Goal: Task Accomplishment & Management: Manage account settings

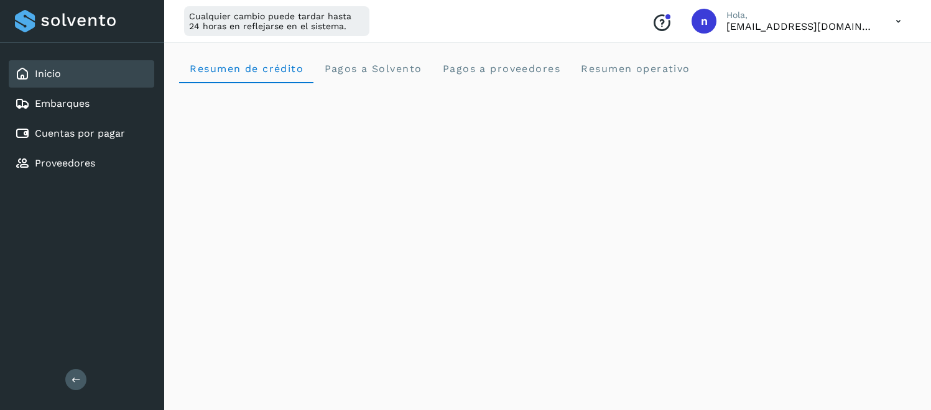
click at [71, 164] on link "Proveedores" at bounding box center [65, 163] width 60 height 12
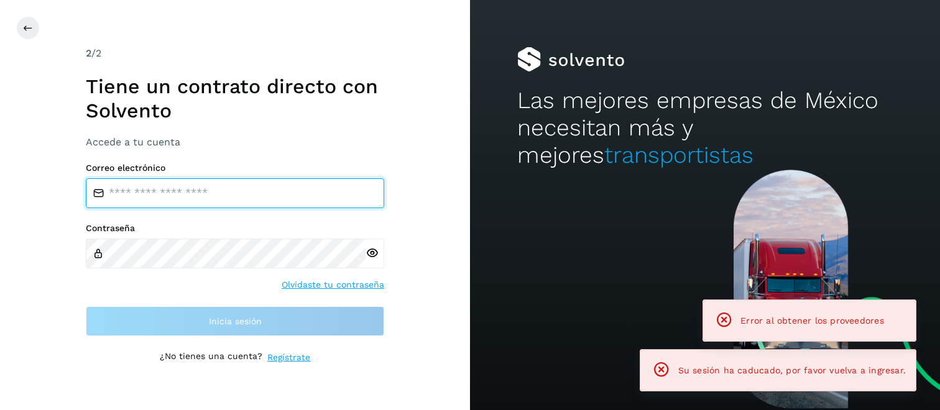
click at [237, 193] on input "email" at bounding box center [235, 193] width 298 height 30
type input "**********"
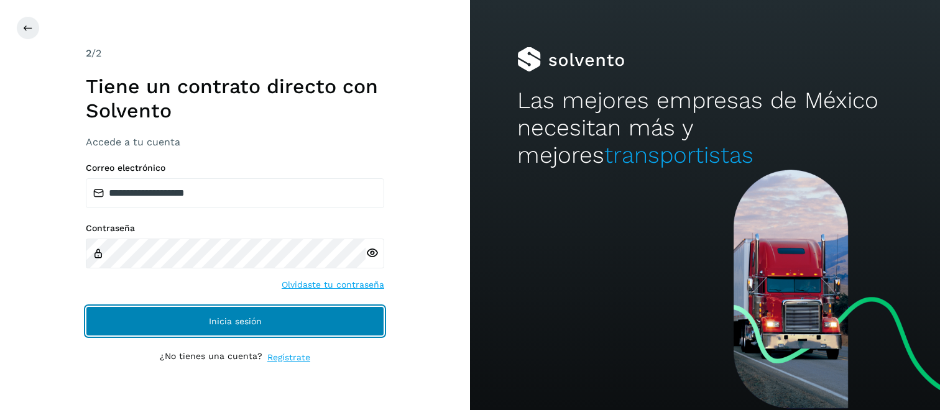
click at [222, 323] on span "Inicia sesión" at bounding box center [235, 321] width 53 height 9
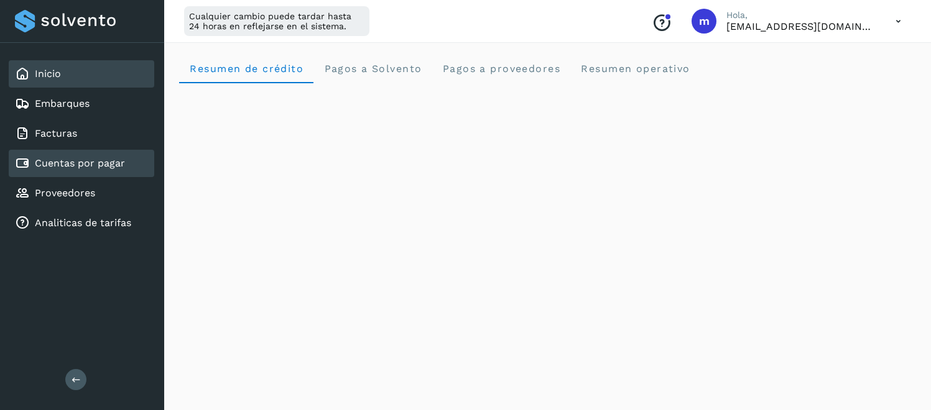
click at [62, 167] on link "Cuentas por pagar" at bounding box center [80, 163] width 90 height 12
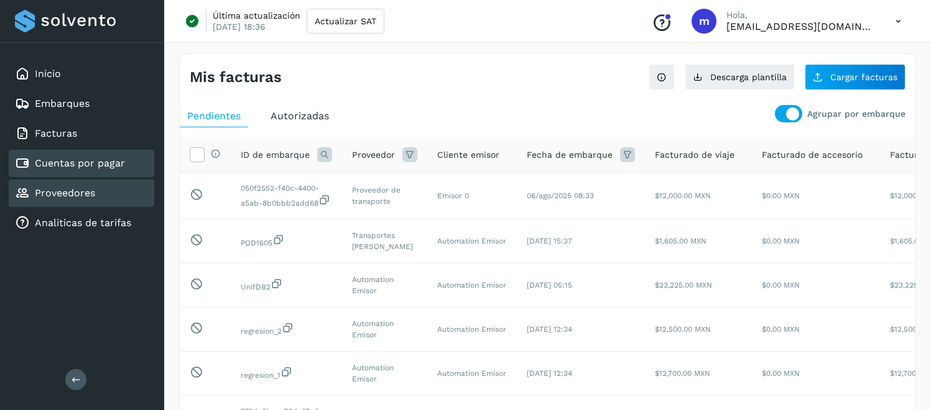
click at [75, 195] on link "Proveedores" at bounding box center [65, 193] width 60 height 12
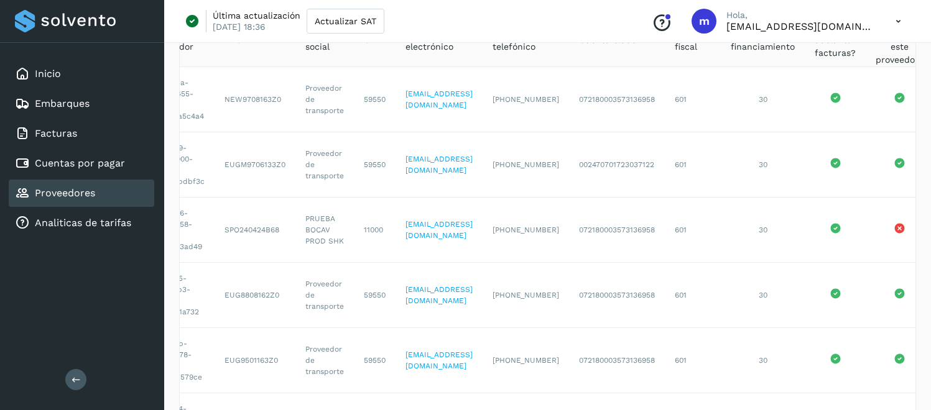
scroll to position [497, 0]
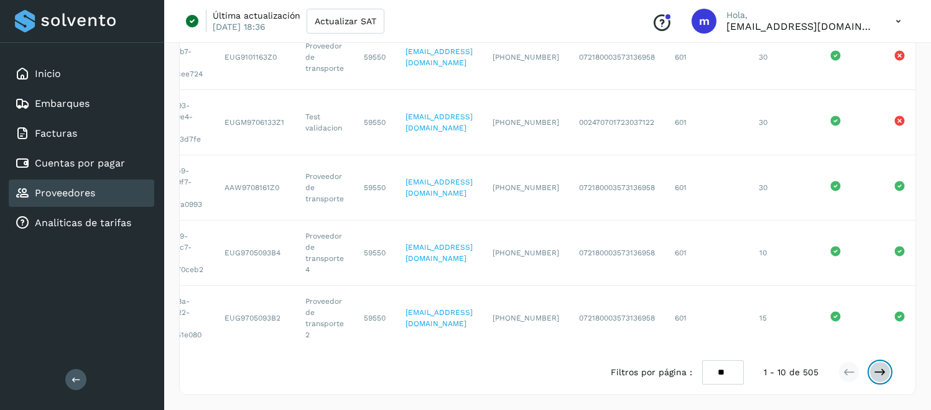
click at [877, 373] on icon at bounding box center [880, 372] width 12 height 12
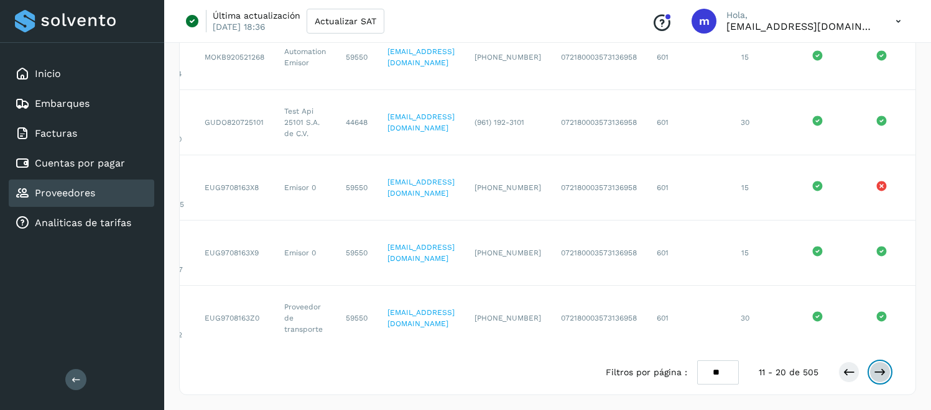
click at [881, 379] on button at bounding box center [879, 372] width 21 height 21
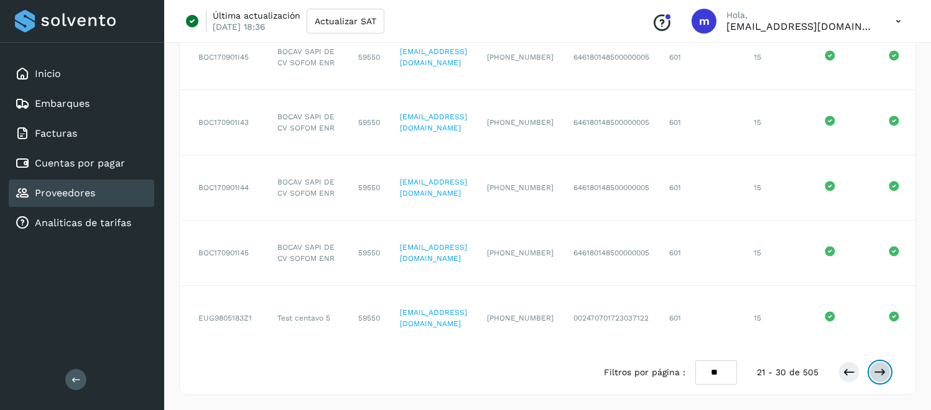
scroll to position [0, 67]
click at [881, 379] on icon at bounding box center [880, 372] width 12 height 12
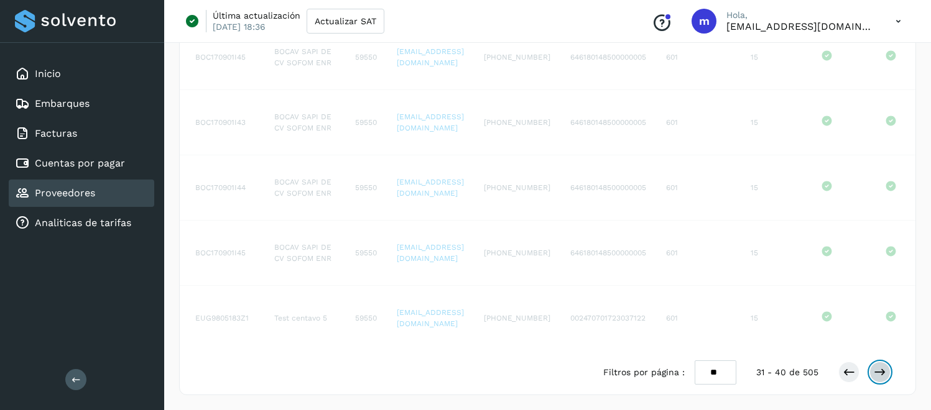
scroll to position [497, 0]
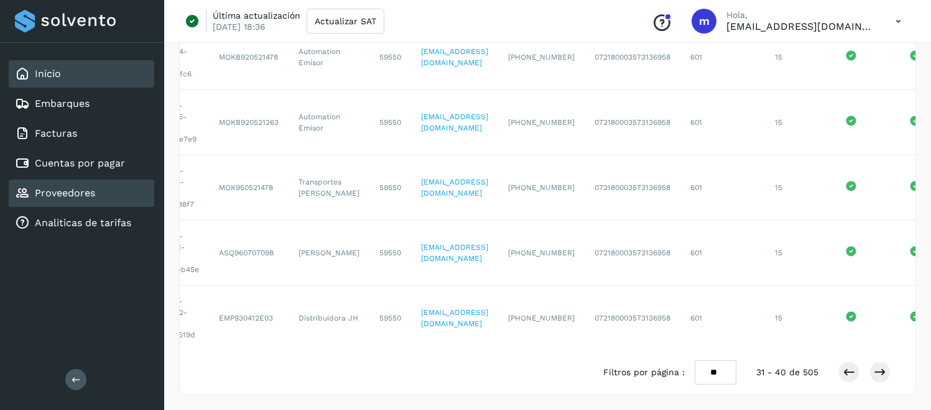
click at [88, 81] on div "Inicio" at bounding box center [82, 73] width 146 height 27
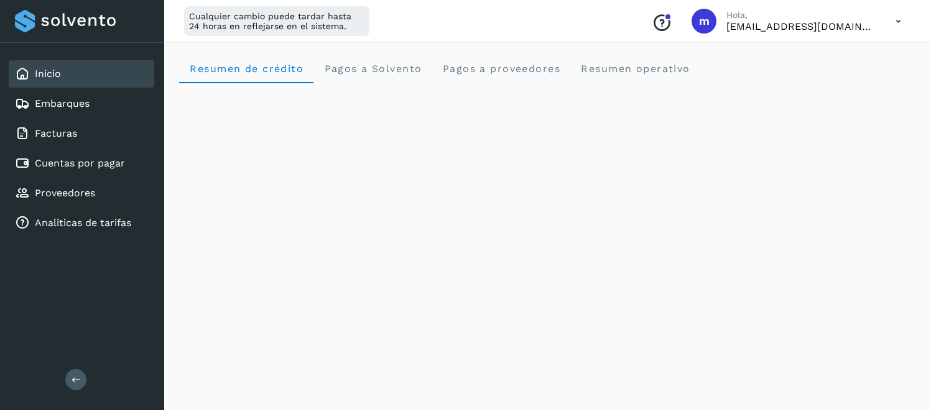
click at [899, 21] on icon at bounding box center [897, 21] width 25 height 25
click at [811, 90] on div "Cerrar sesión" at bounding box center [836, 80] width 148 height 24
